Goal: Task Accomplishment & Management: Complete application form

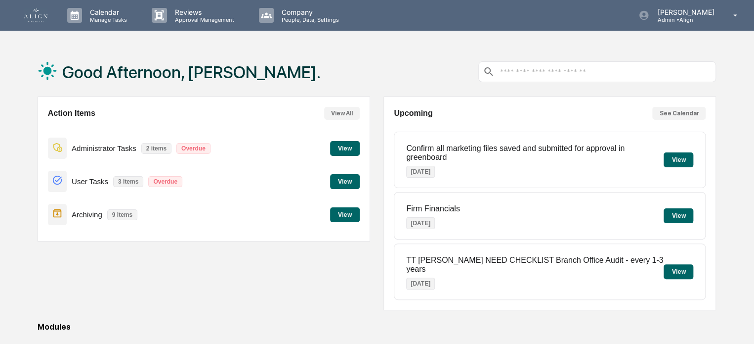
scroll to position [143, 0]
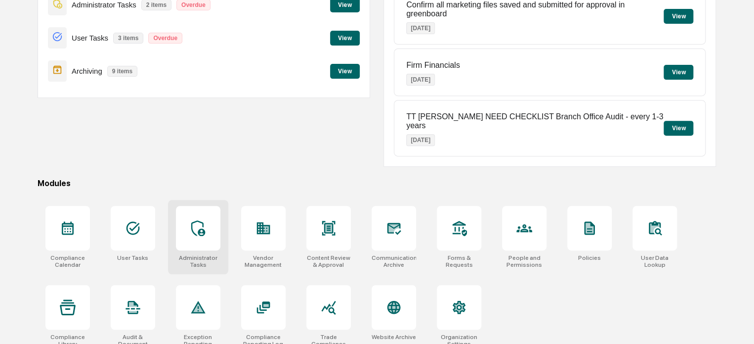
click at [200, 232] on div at bounding box center [198, 228] width 44 height 44
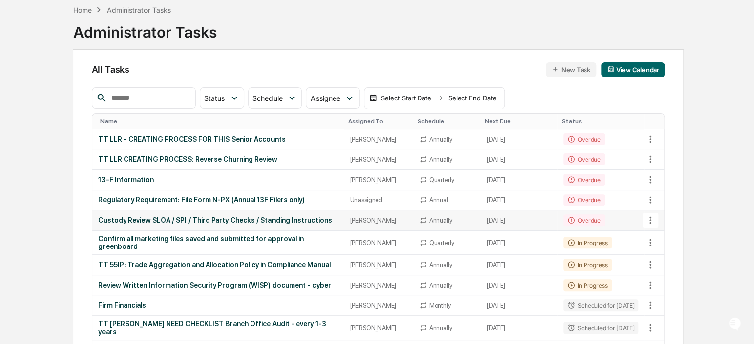
click at [256, 217] on div "Custody Review SLOA / SPI / Third Party Checks / Standing Instructions" at bounding box center [218, 220] width 240 height 8
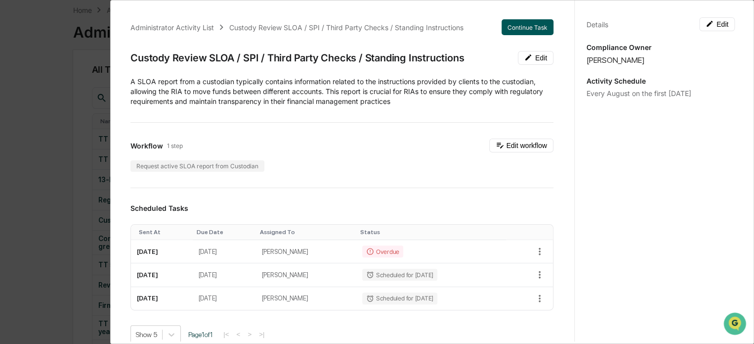
click at [513, 27] on button "Continue Task" at bounding box center [528, 27] width 52 height 16
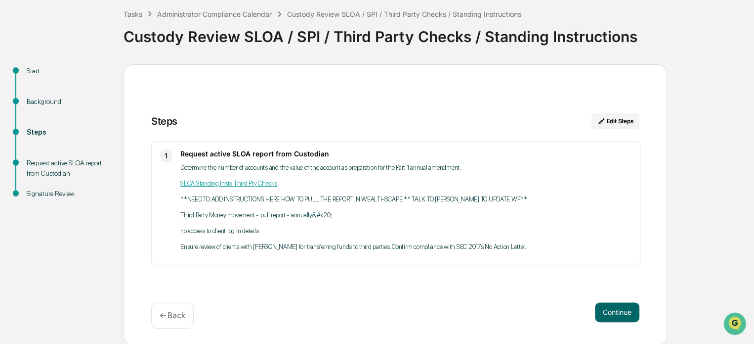
scroll to position [54, 0]
click at [623, 118] on button "Edit Steps" at bounding box center [616, 121] width 48 height 16
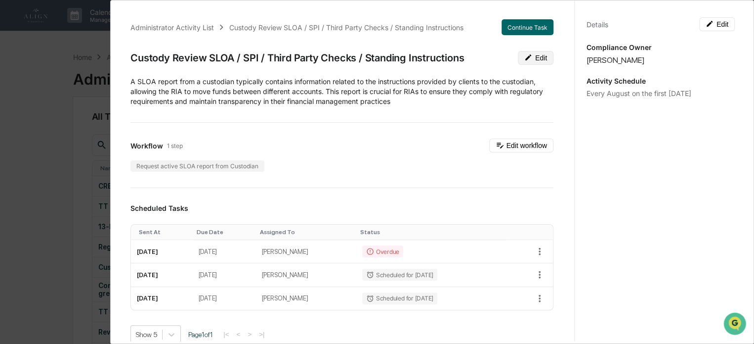
click at [526, 61] on button "Edit" at bounding box center [536, 58] width 36 height 14
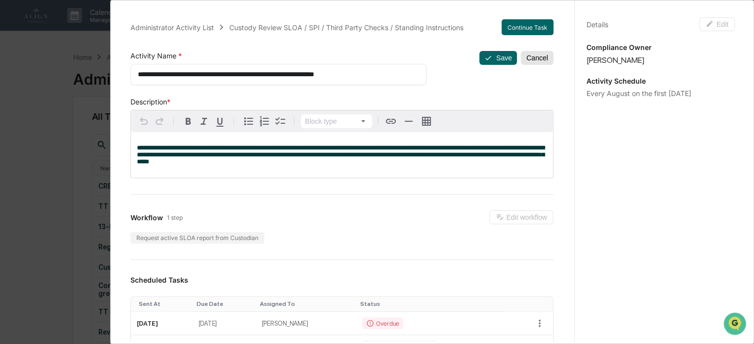
click at [525, 60] on button "Cancel" at bounding box center [537, 58] width 33 height 14
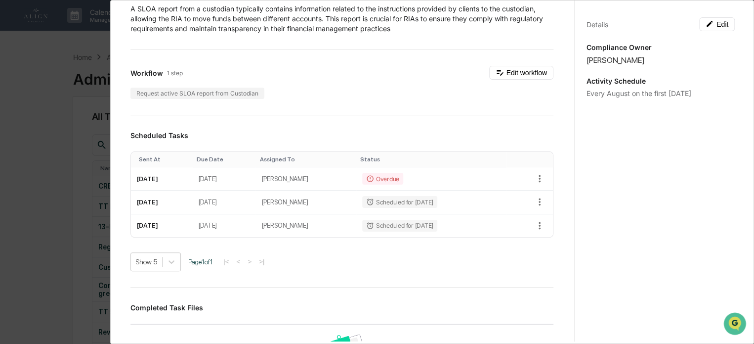
scroll to position [49, 0]
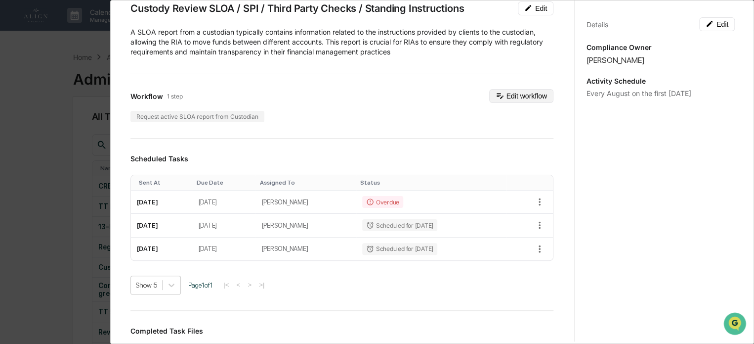
click at [500, 89] on button "Edit workflow" at bounding box center [521, 96] width 64 height 14
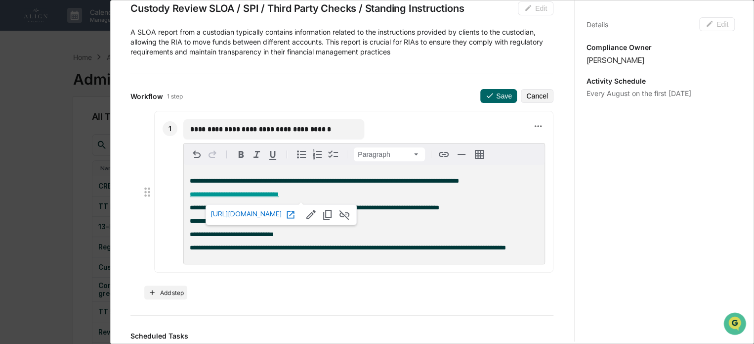
click at [306, 197] on p "**********" at bounding box center [364, 194] width 349 height 7
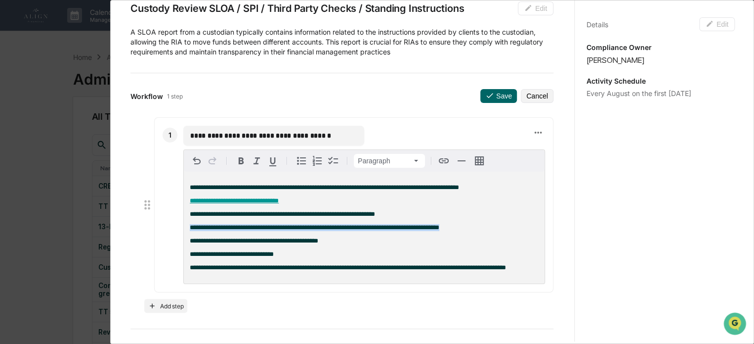
drag, startPoint x: 532, startPoint y: 223, endPoint x: 181, endPoint y: 229, distance: 350.1
click at [181, 229] on div "**********" at bounding box center [353, 204] width 399 height 175
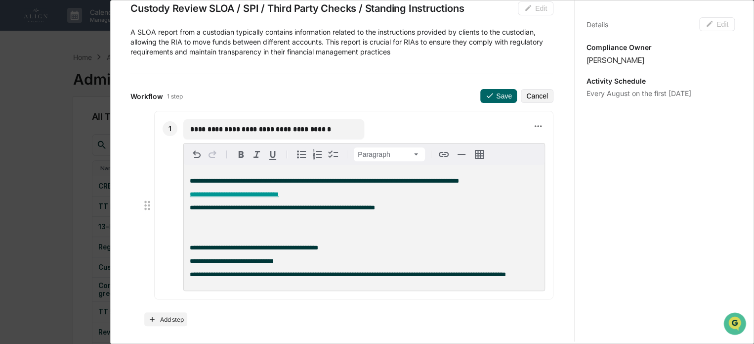
click at [401, 205] on p "**********" at bounding box center [364, 207] width 349 height 7
click at [219, 195] on span "**********" at bounding box center [234, 194] width 89 height 6
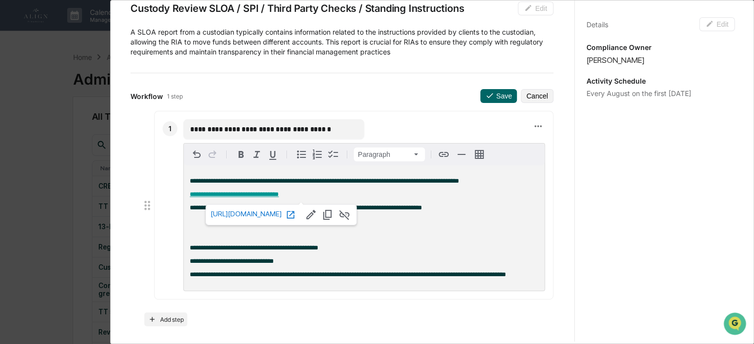
click at [231, 214] on span "[URL][DOMAIN_NAME]" at bounding box center [246, 214] width 71 height 8
click at [474, 211] on p "**********" at bounding box center [364, 207] width 349 height 7
click at [382, 211] on span "**********" at bounding box center [310, 207] width 240 height 6
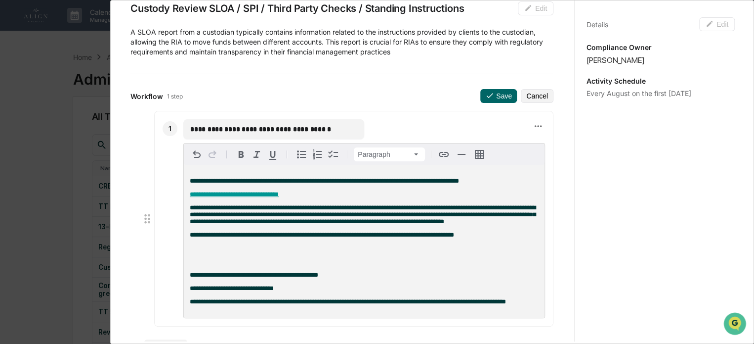
click at [191, 238] on span "**********" at bounding box center [322, 234] width 265 height 6
click at [190, 208] on span "**********" at bounding box center [363, 214] width 346 height 20
click at [227, 265] on p at bounding box center [364, 261] width 349 height 7
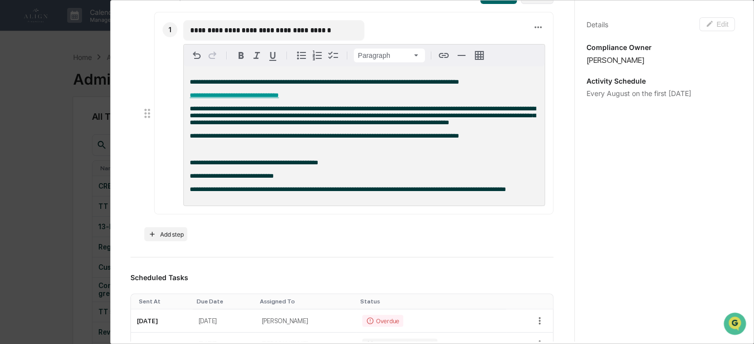
scroll to position [99, 0]
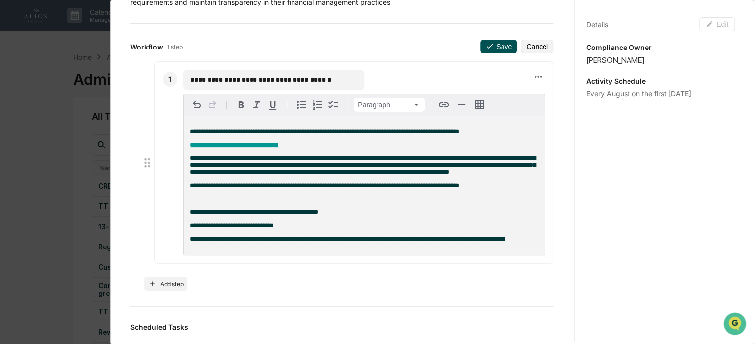
click at [496, 45] on button "Save" at bounding box center [499, 47] width 37 height 14
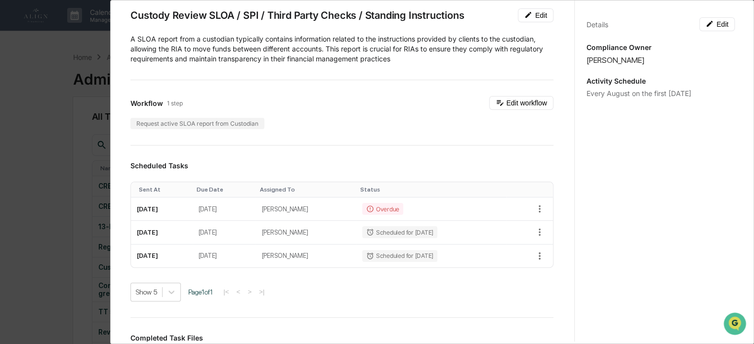
scroll to position [0, 0]
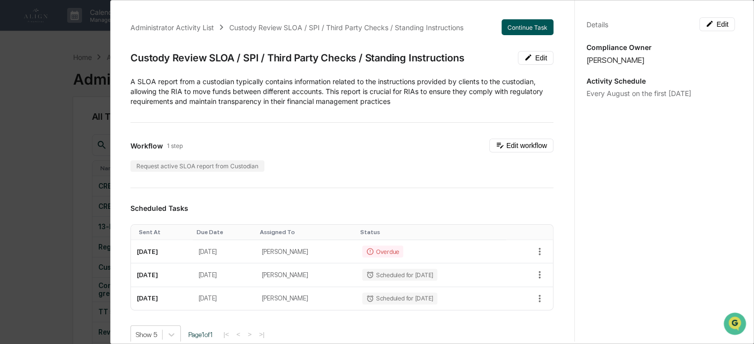
click at [513, 25] on button "Continue Task" at bounding box center [528, 27] width 52 height 16
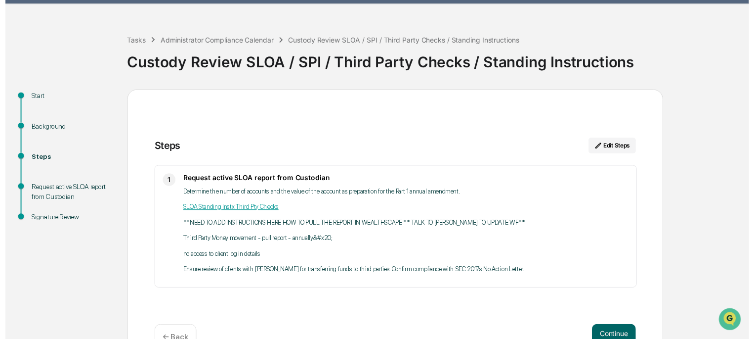
scroll to position [54, 0]
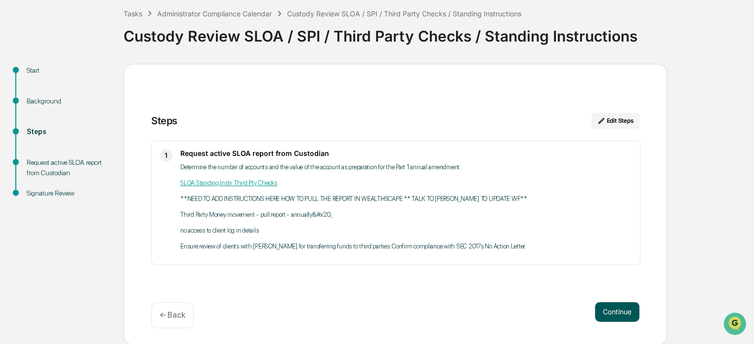
click at [610, 311] on button "Continue" at bounding box center [617, 312] width 44 height 20
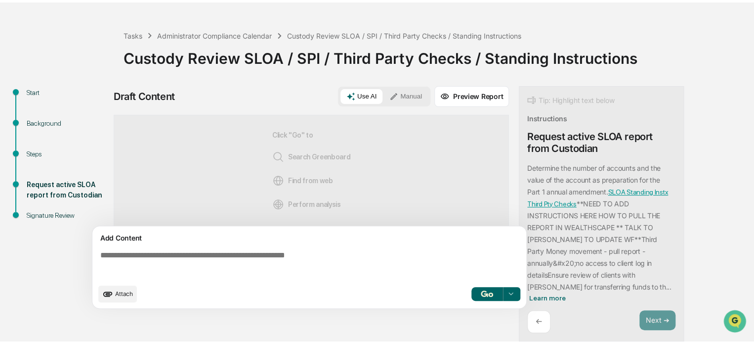
scroll to position [29, 0]
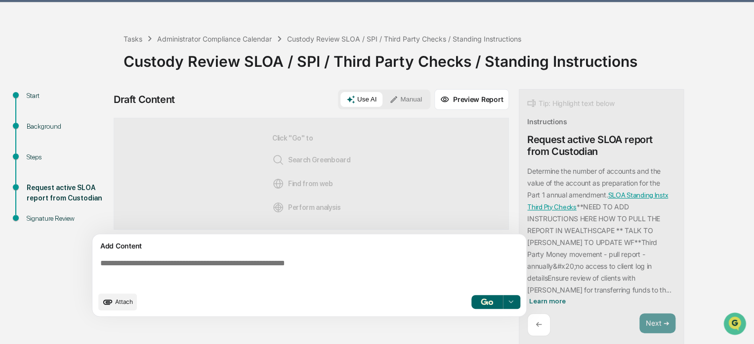
click at [415, 97] on button "Manual" at bounding box center [406, 99] width 44 height 15
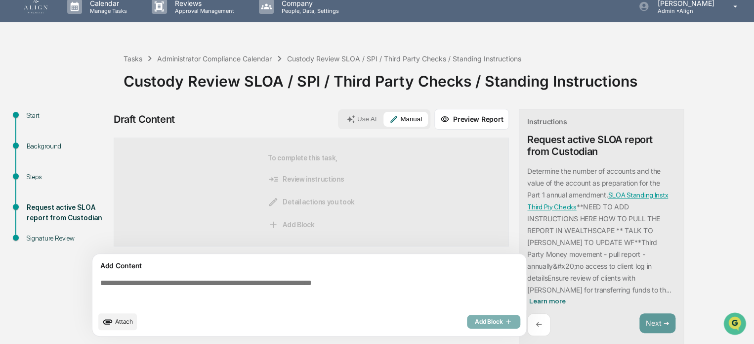
scroll to position [0, 0]
click at [145, 284] on textarea at bounding box center [311, 292] width 430 height 36
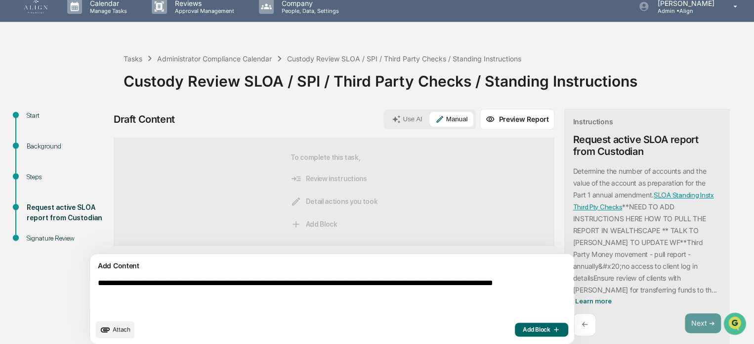
type textarea "**********"
click at [515, 333] on button "Add Block" at bounding box center [541, 329] width 53 height 14
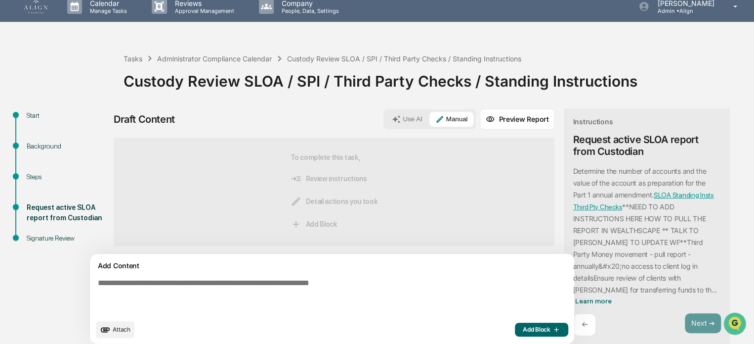
scroll to position [0, 0]
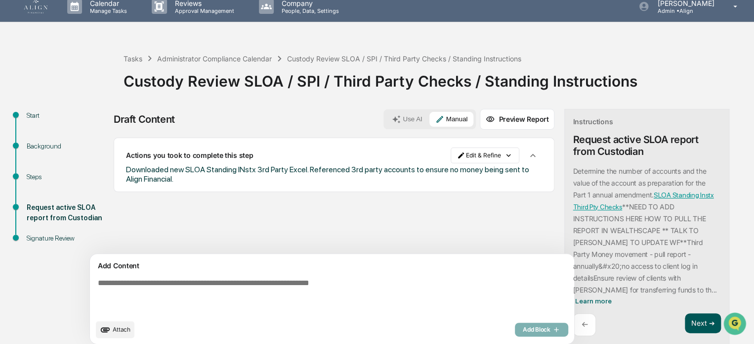
click at [685, 318] on button "Next ➔" at bounding box center [703, 323] width 36 height 20
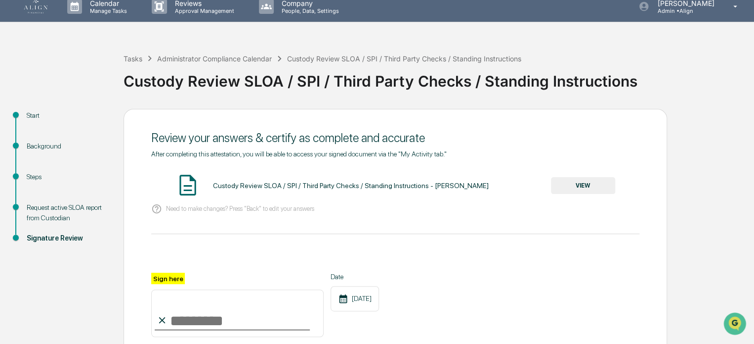
click at [601, 189] on button "VIEW" at bounding box center [583, 185] width 64 height 17
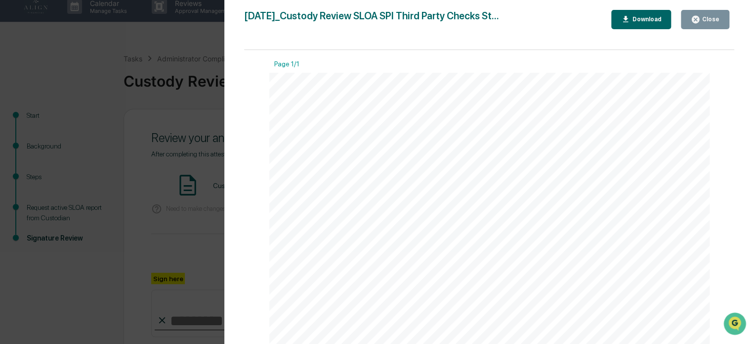
click at [713, 22] on div "Close" at bounding box center [710, 19] width 19 height 7
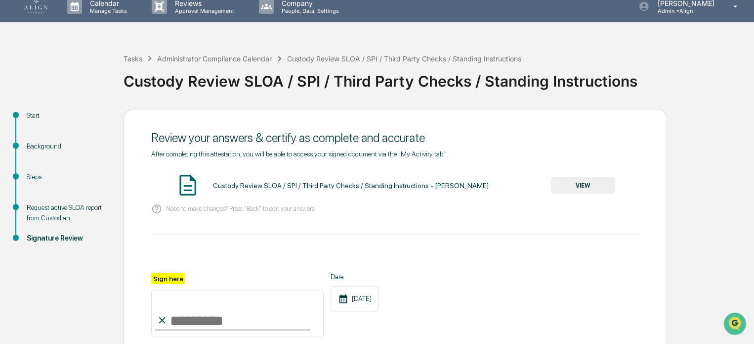
click at [200, 326] on input "Sign here" at bounding box center [237, 312] width 173 height 47
type input "**********"
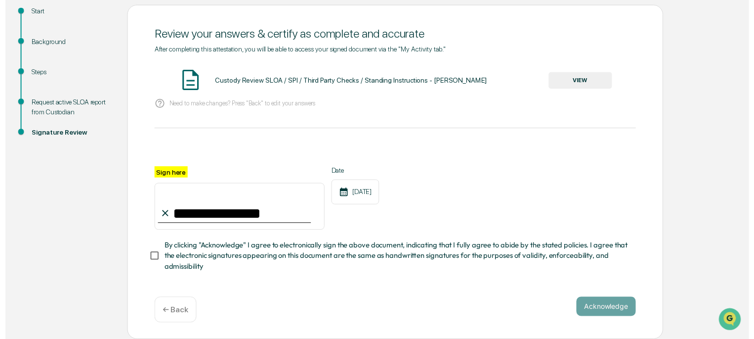
scroll to position [116, 0]
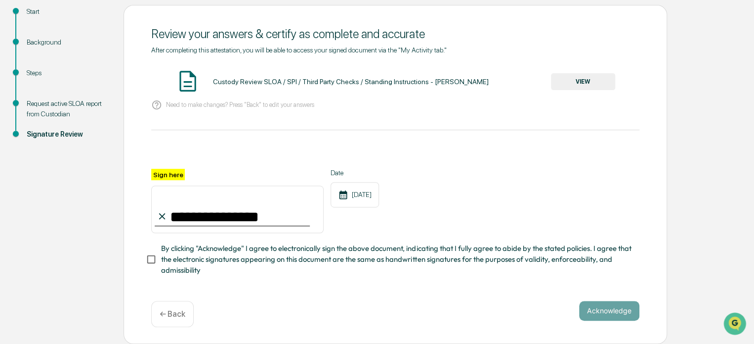
click at [182, 265] on span "By clicking "Acknowledge" I agree to electronically sign the above document, in…" at bounding box center [396, 259] width 471 height 33
click at [594, 309] on button "Acknowledge" at bounding box center [609, 311] width 60 height 20
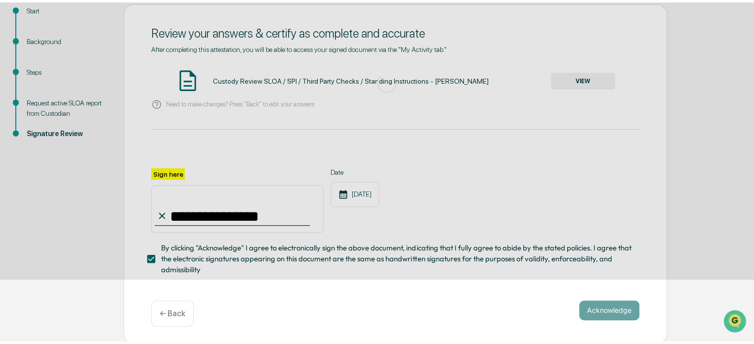
scroll to position [54, 0]
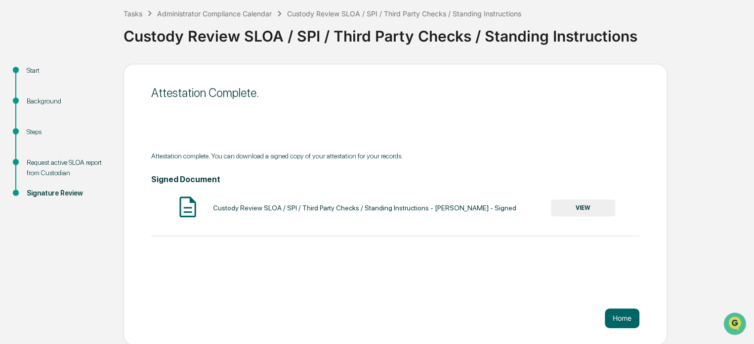
click at [37, 171] on div "Request active SLOA report from Custodian" at bounding box center [67, 167] width 81 height 21
click at [49, 107] on div "Background" at bounding box center [67, 112] width 97 height 31
click at [48, 99] on div "Background" at bounding box center [67, 101] width 81 height 10
click at [29, 70] on div "Start" at bounding box center [67, 70] width 81 height 10
click at [615, 313] on button "Home" at bounding box center [622, 318] width 35 height 20
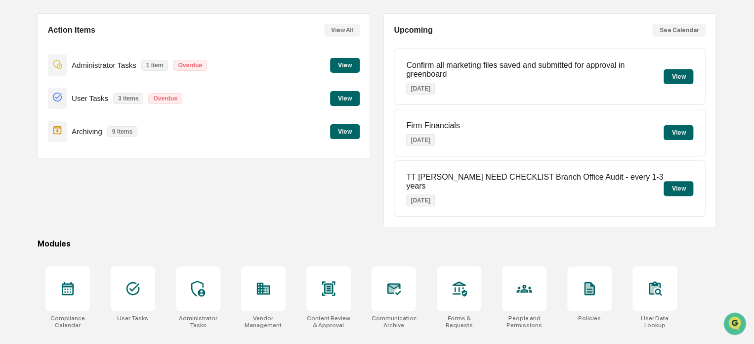
scroll to position [143, 0]
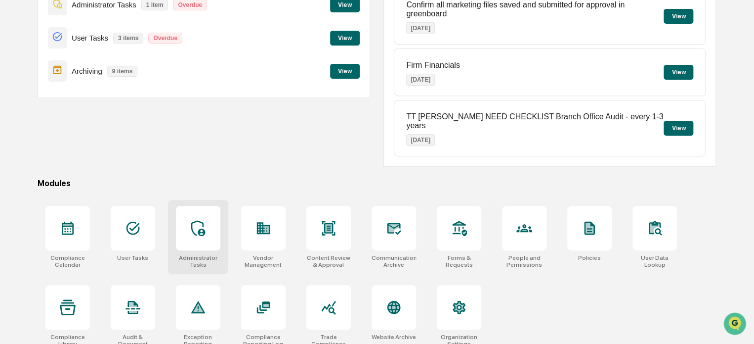
click at [207, 227] on div at bounding box center [198, 228] width 44 height 44
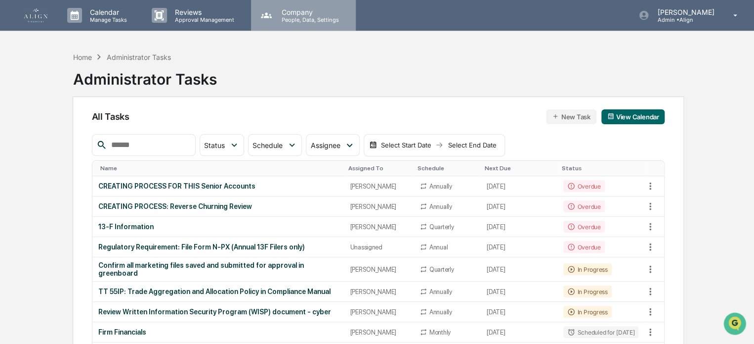
click at [301, 19] on p "People, Data, Settings" at bounding box center [309, 19] width 70 height 7
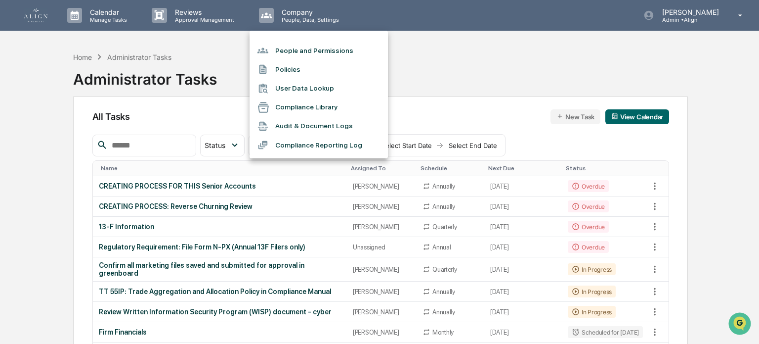
click at [312, 52] on li "People and Permissions" at bounding box center [319, 50] width 138 height 19
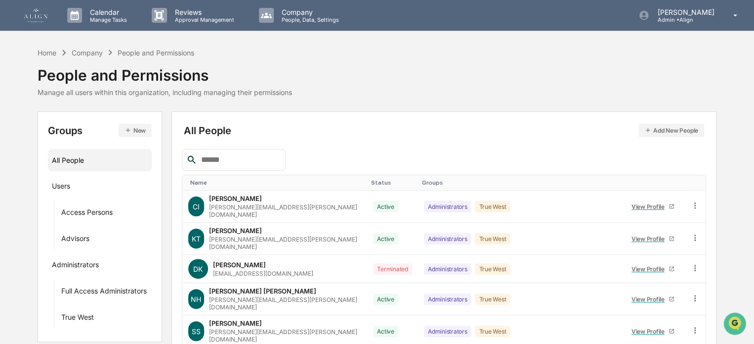
click at [659, 130] on button "Add New People" at bounding box center [672, 130] width 66 height 13
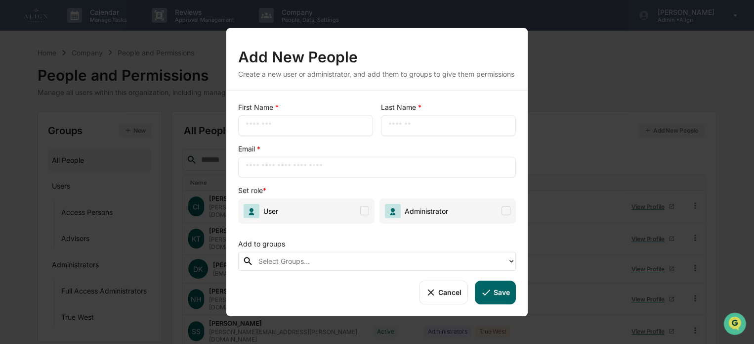
click at [447, 303] on button "Cancel" at bounding box center [443, 292] width 49 height 24
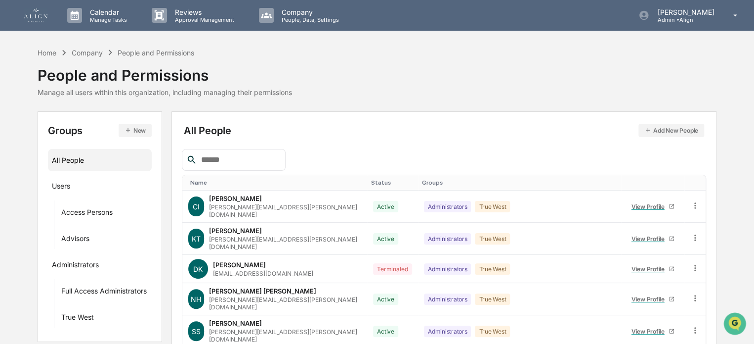
click at [561, 92] on div "Home Company People and Permissions People and Permissions Manage all users wit…" at bounding box center [377, 71] width 679 height 49
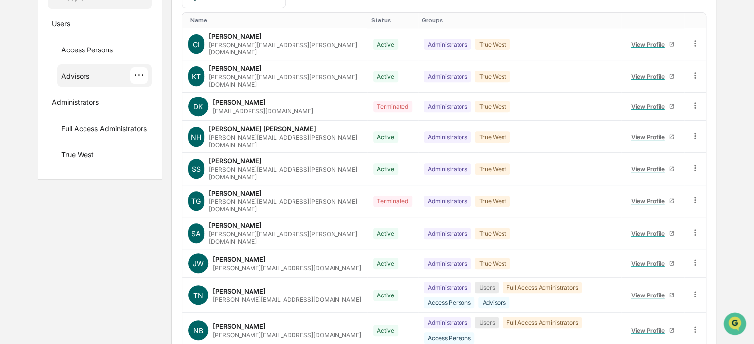
scroll to position [186, 0]
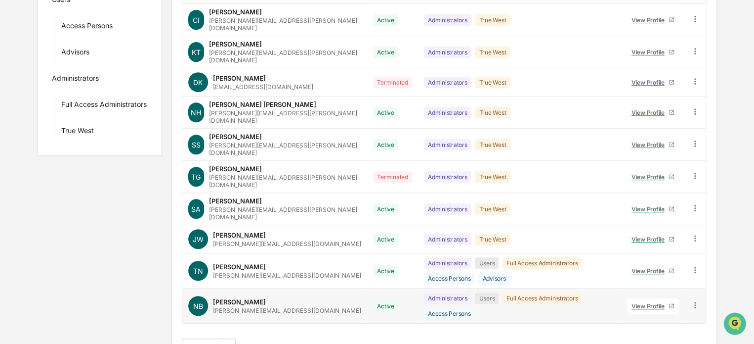
click at [299, 296] on div "NB Natalia Benson natalia@align.financial" at bounding box center [274, 306] width 173 height 20
click at [700, 300] on icon at bounding box center [695, 304] width 9 height 9
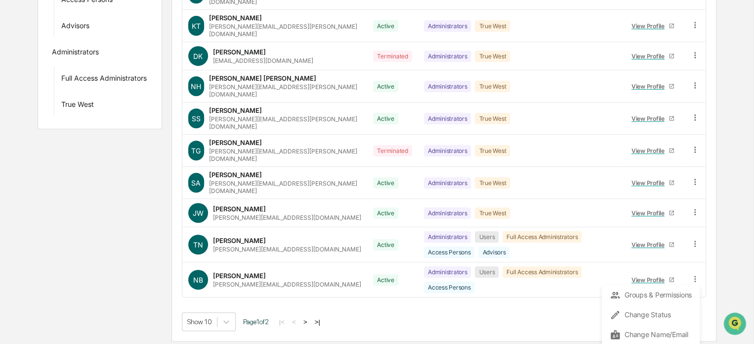
click at [574, 300] on div "Name Status Groups CI Caroline Iannucci caroline.iannucci@truewest-consulting.c…" at bounding box center [444, 133] width 525 height 395
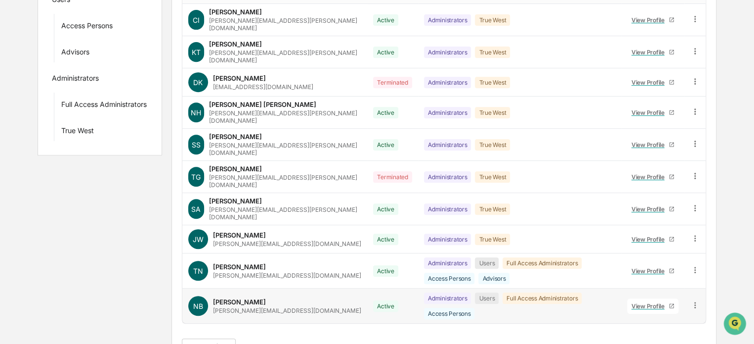
click at [639, 302] on div "View Profile" at bounding box center [650, 305] width 37 height 7
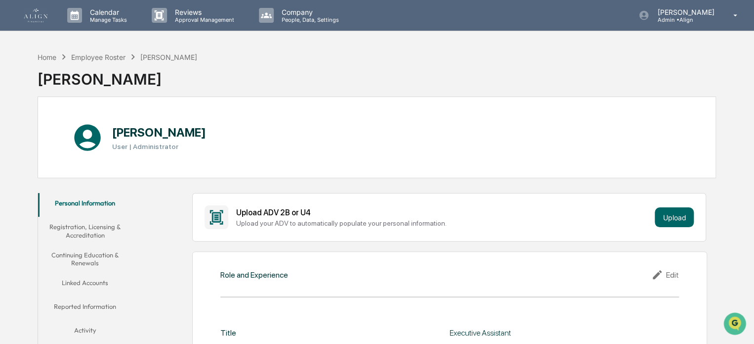
click at [37, 12] on img at bounding box center [36, 15] width 24 height 14
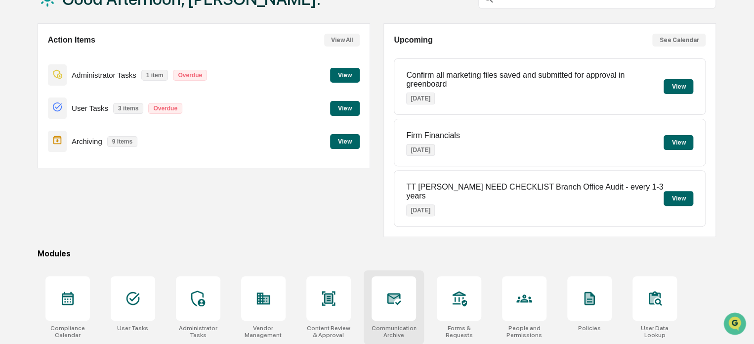
scroll to position [143, 0]
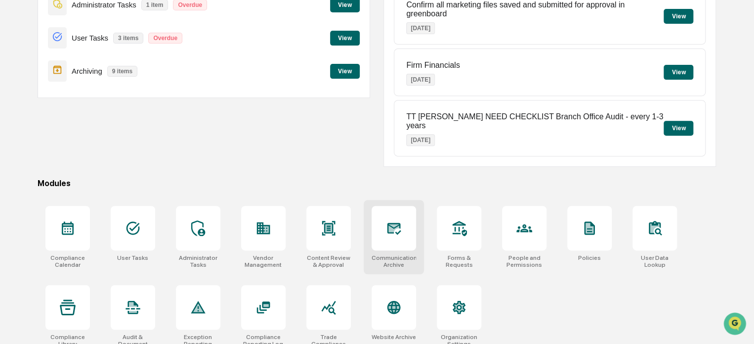
click at [399, 220] on icon at bounding box center [394, 228] width 16 height 16
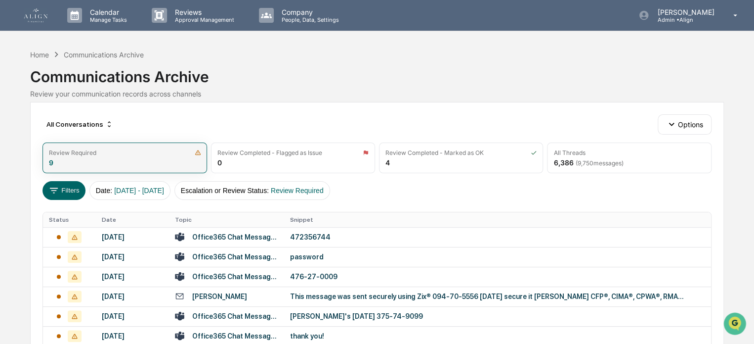
click at [127, 158] on div "Review Required 9" at bounding box center [125, 157] width 164 height 31
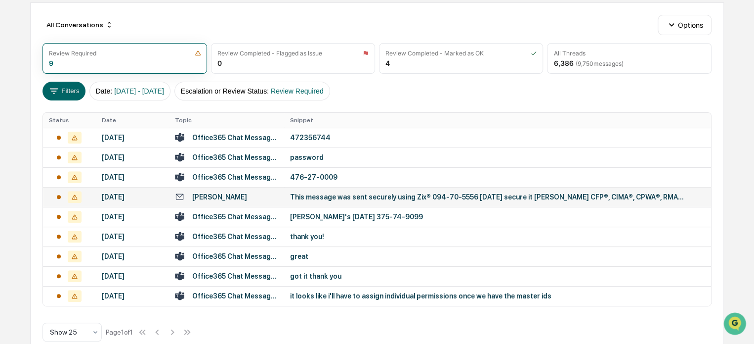
scroll to position [117, 0]
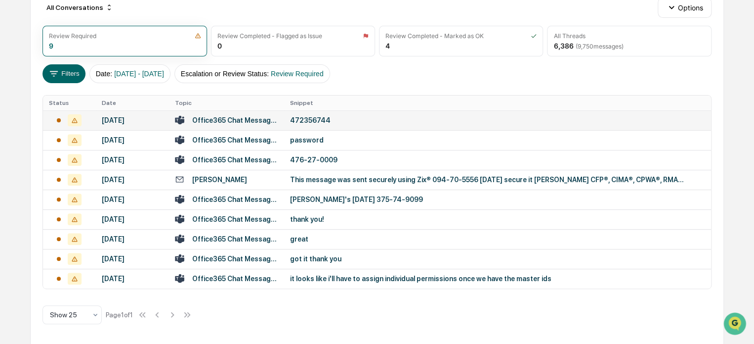
click at [124, 118] on div "August 8, 2025" at bounding box center [133, 120] width 62 height 8
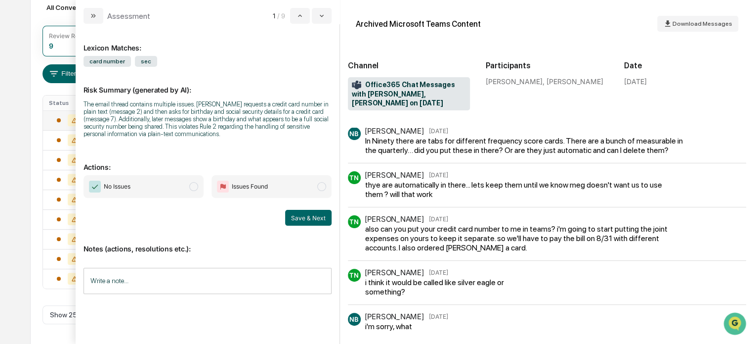
click at [143, 185] on span "No Issues" at bounding box center [144, 186] width 120 height 23
click at [316, 217] on button "Save & Next" at bounding box center [308, 218] width 46 height 16
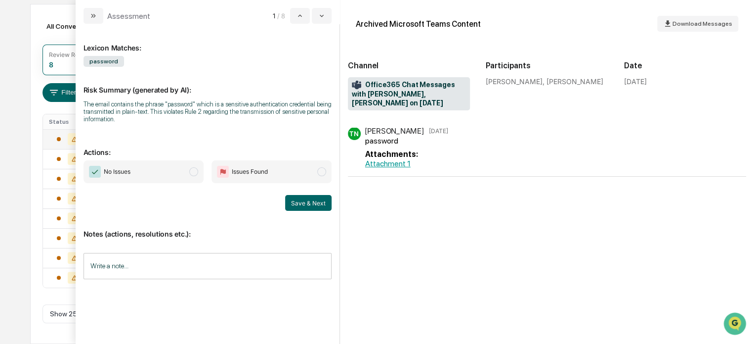
scroll to position [97, 0]
click at [144, 169] on span "No Issues" at bounding box center [144, 171] width 120 height 23
click at [303, 202] on button "Save & Next" at bounding box center [308, 203] width 46 height 16
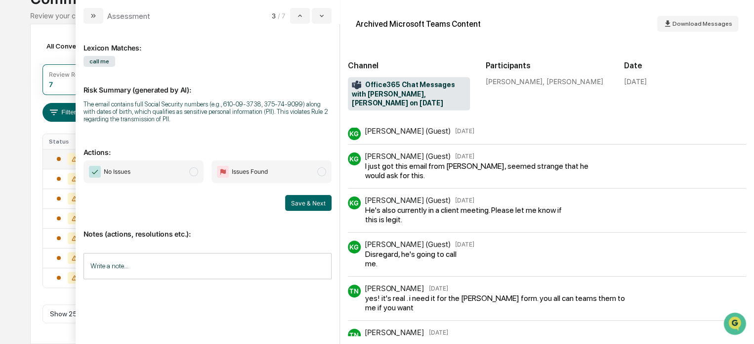
scroll to position [77, 0]
click at [150, 172] on span "No Issues" at bounding box center [144, 171] width 120 height 23
click at [317, 202] on button "Save & Next" at bounding box center [308, 203] width 46 height 16
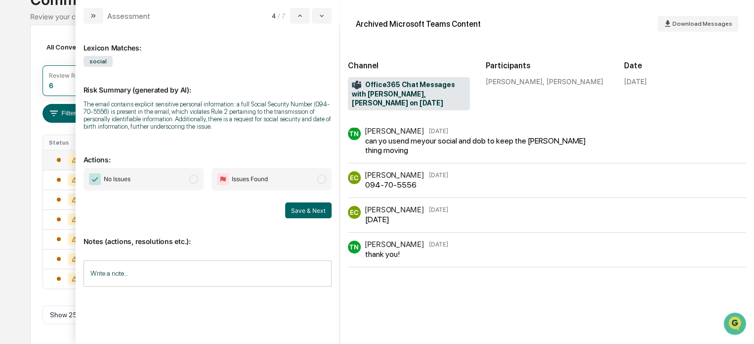
scroll to position [57, 0]
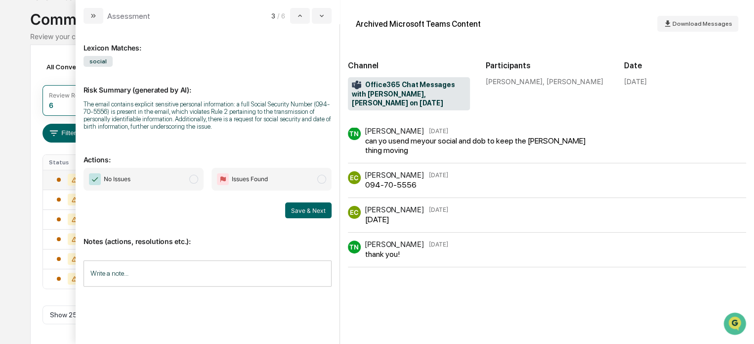
click at [163, 181] on span "No Issues" at bounding box center [144, 179] width 120 height 23
click at [320, 212] on button "Save & Next" at bounding box center [308, 210] width 46 height 16
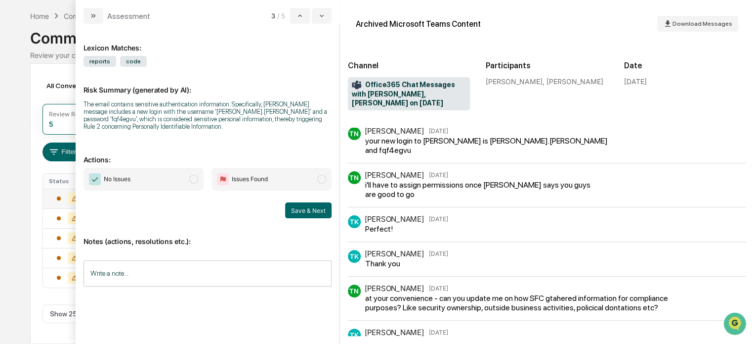
scroll to position [38, 0]
click at [123, 177] on span "No Issues" at bounding box center [117, 179] width 27 height 10
click at [315, 211] on button "Save & Next" at bounding box center [308, 210] width 46 height 16
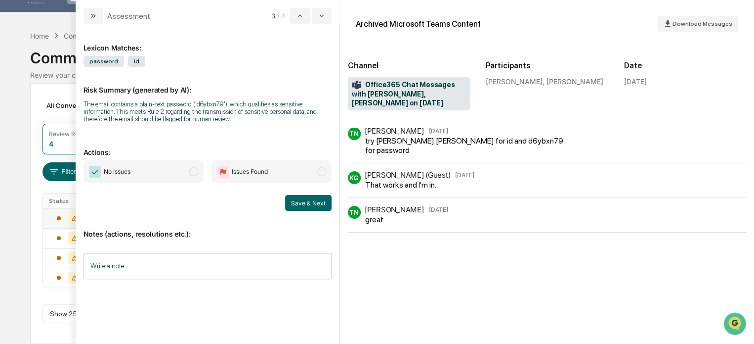
scroll to position [18, 0]
click at [166, 175] on span "No Issues" at bounding box center [144, 171] width 120 height 23
click at [323, 205] on button "Save & Next" at bounding box center [308, 203] width 46 height 16
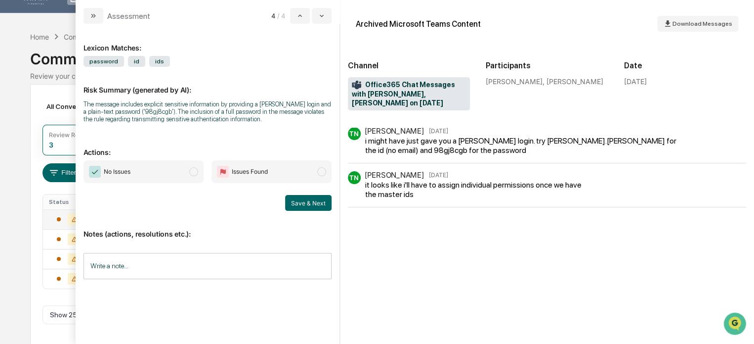
click at [165, 172] on span "No Issues" at bounding box center [144, 171] width 120 height 23
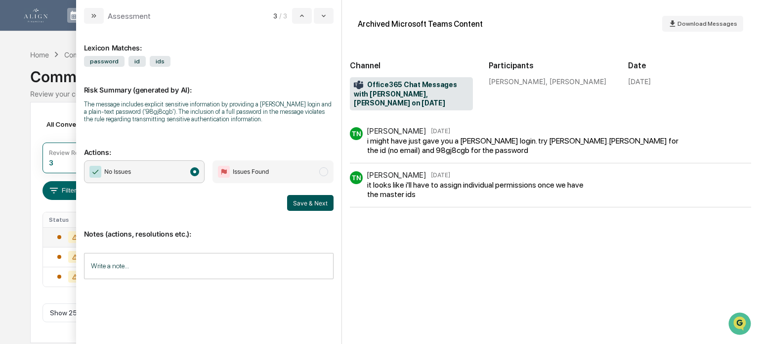
click at [313, 203] on button "Save & Next" at bounding box center [310, 203] width 46 height 16
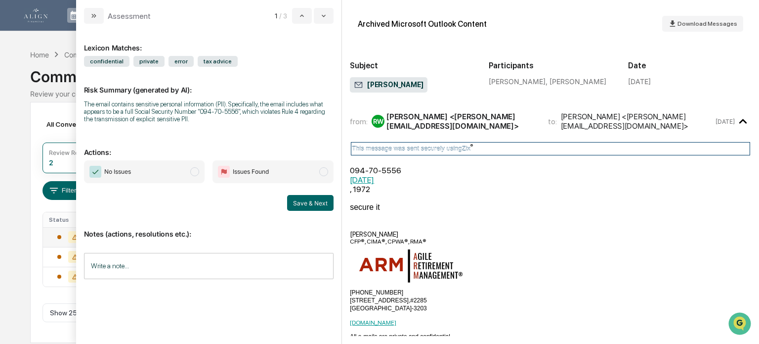
click at [164, 177] on span "No Issues" at bounding box center [144, 171] width 121 height 23
click at [327, 206] on button "Save & Next" at bounding box center [310, 203] width 46 height 16
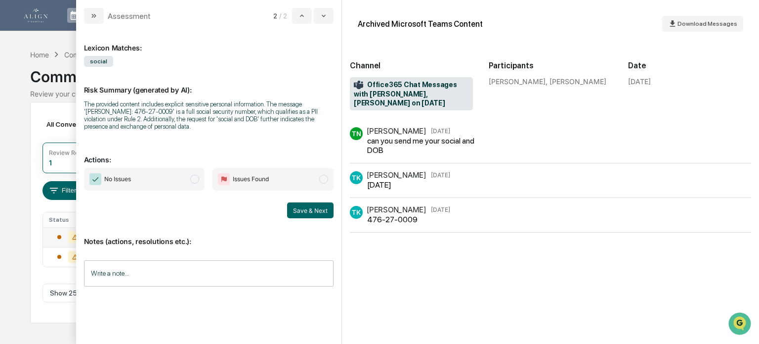
click at [134, 183] on span "No Issues" at bounding box center [144, 179] width 121 height 23
click at [305, 210] on button "Save & Next" at bounding box center [310, 210] width 46 height 16
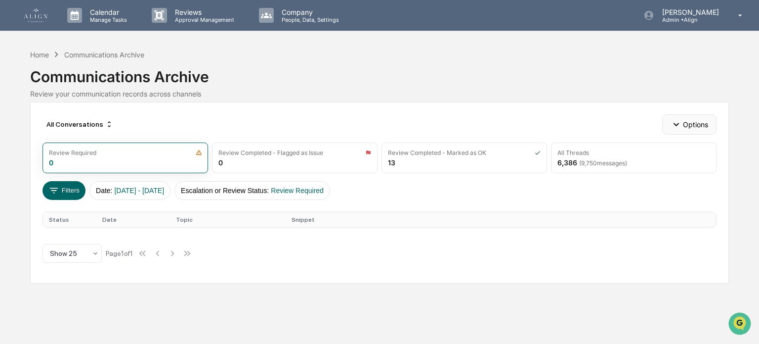
click at [697, 126] on button "Options" at bounding box center [690, 124] width 54 height 20
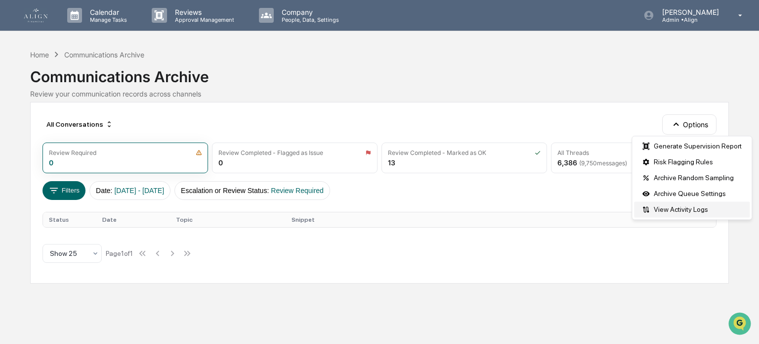
click at [680, 209] on div "View Activity Logs" at bounding box center [692, 209] width 116 height 16
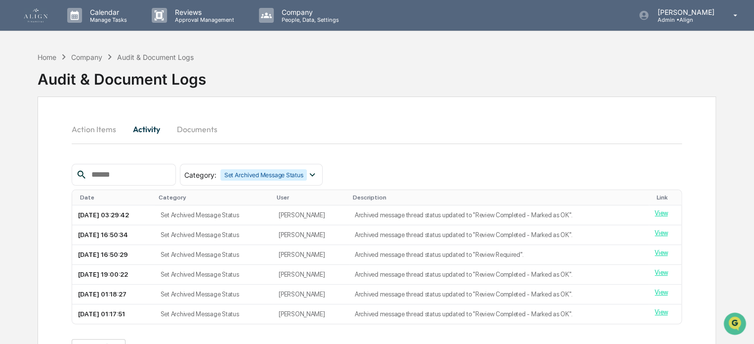
click at [34, 15] on img at bounding box center [36, 15] width 24 height 14
